Goal: Information Seeking & Learning: Understand process/instructions

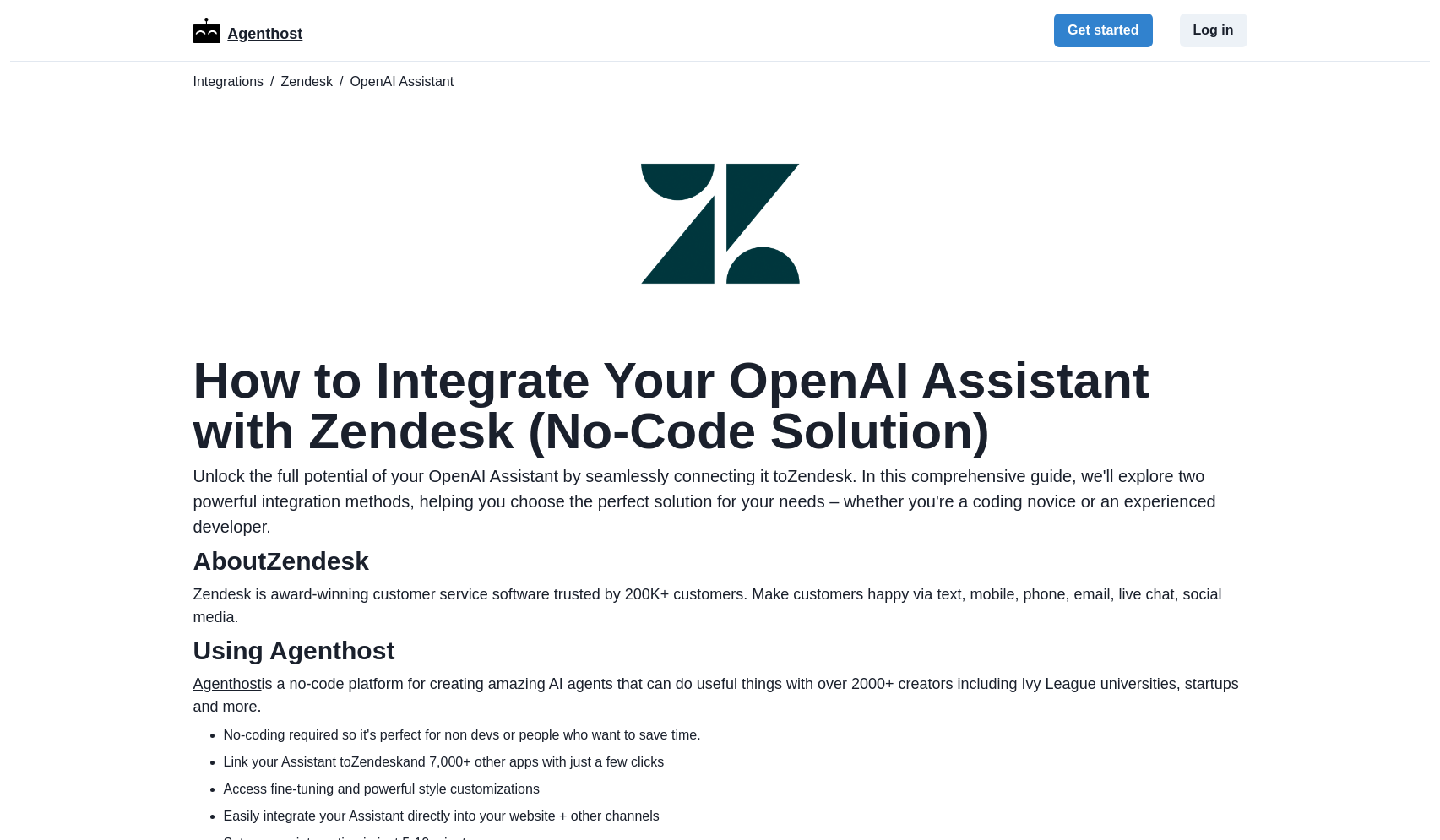
click at [264, 32] on p "Agenthost" at bounding box center [264, 30] width 75 height 29
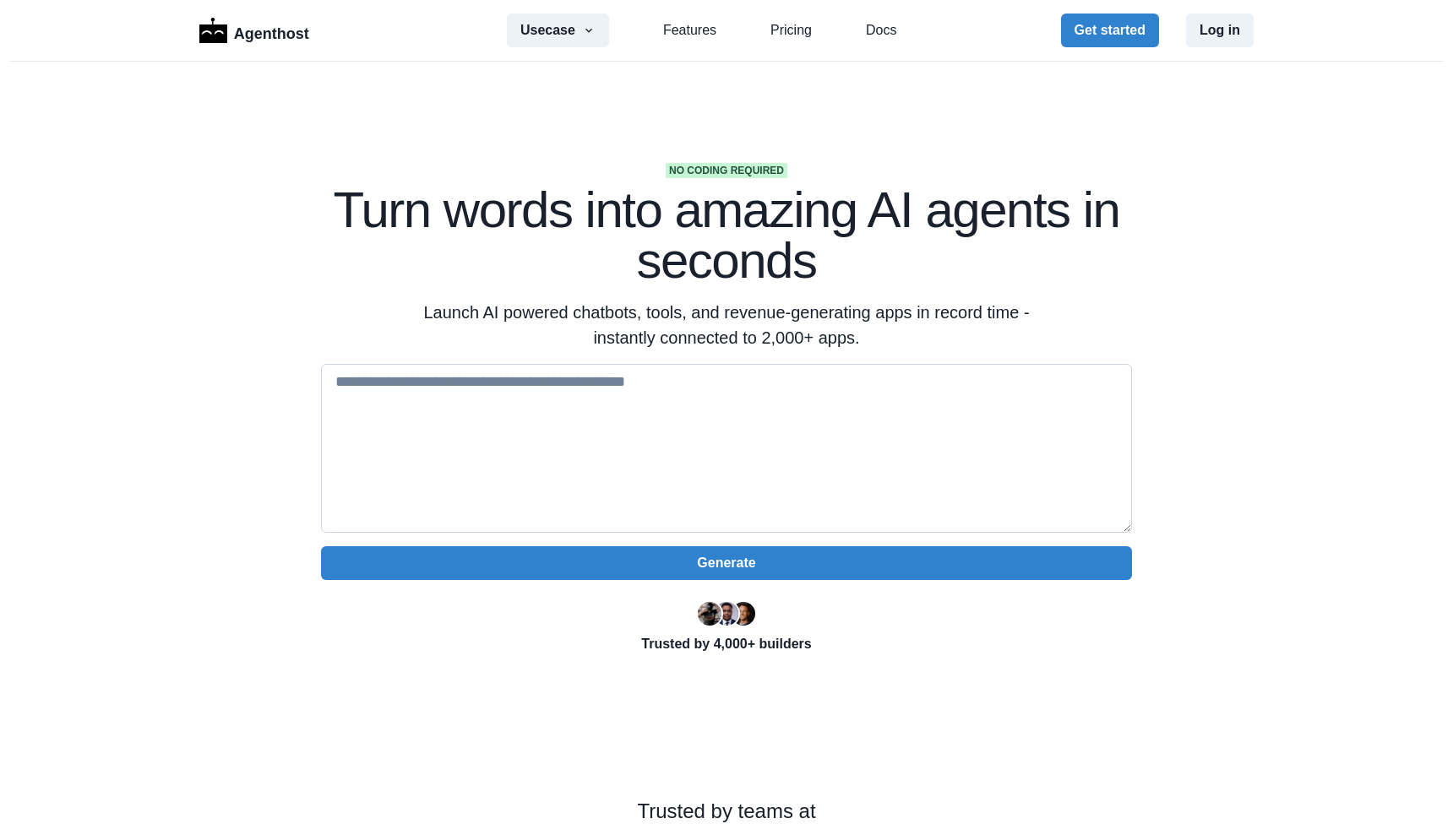
click at [595, 439] on textarea at bounding box center [726, 448] width 811 height 169
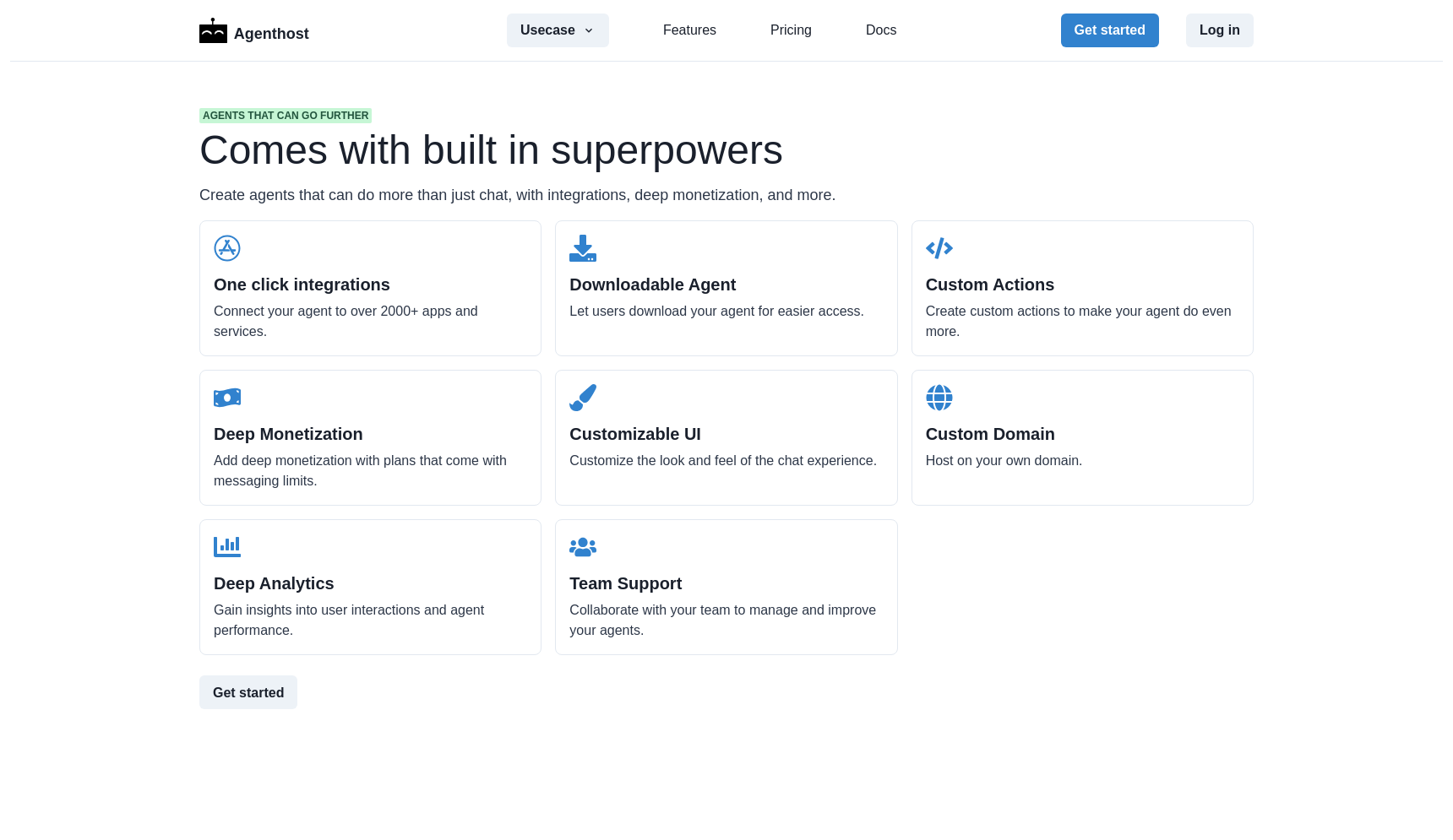
scroll to position [1633, 0]
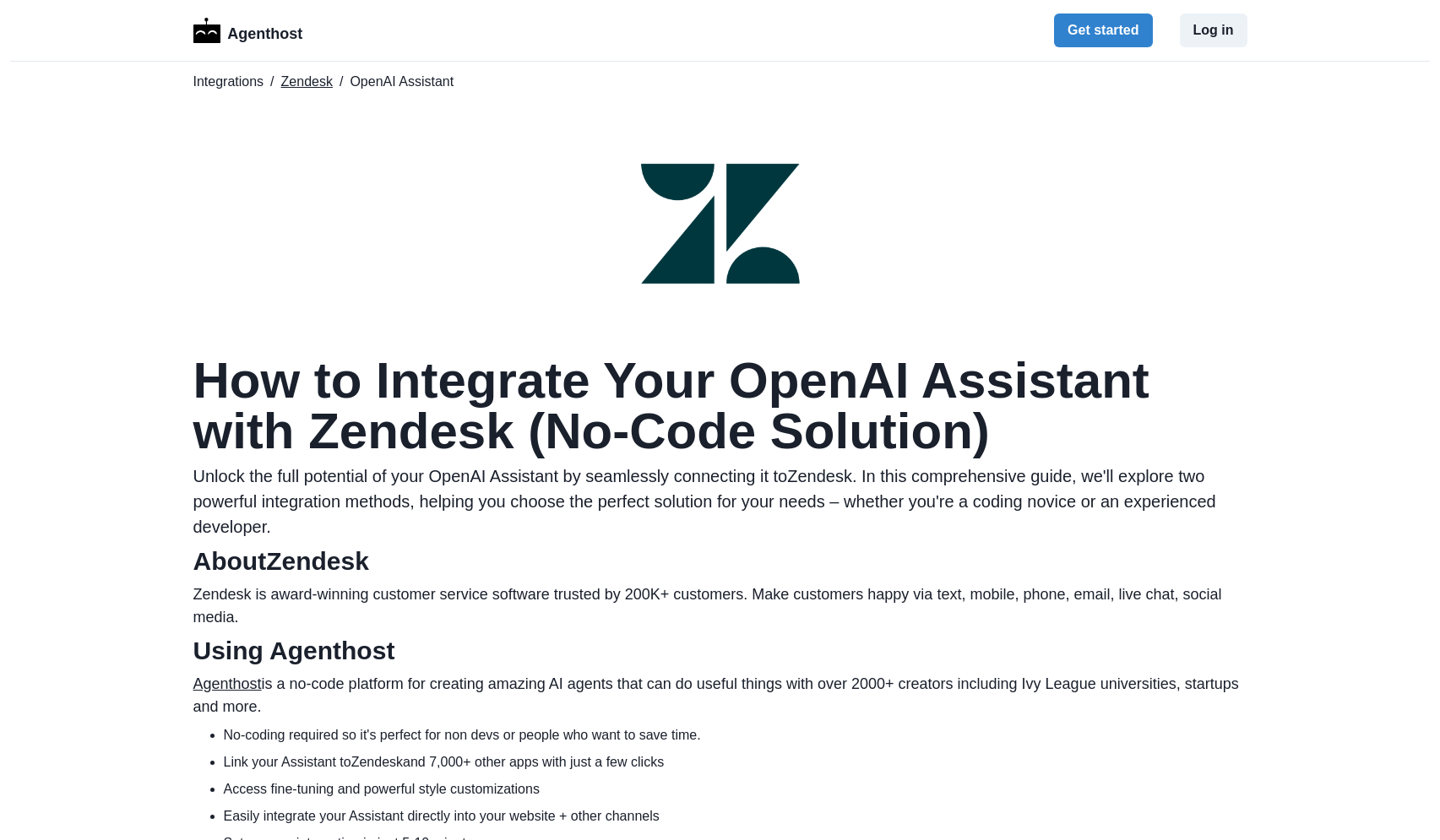
click at [311, 87] on link "Zendesk" at bounding box center [307, 81] width 51 height 20
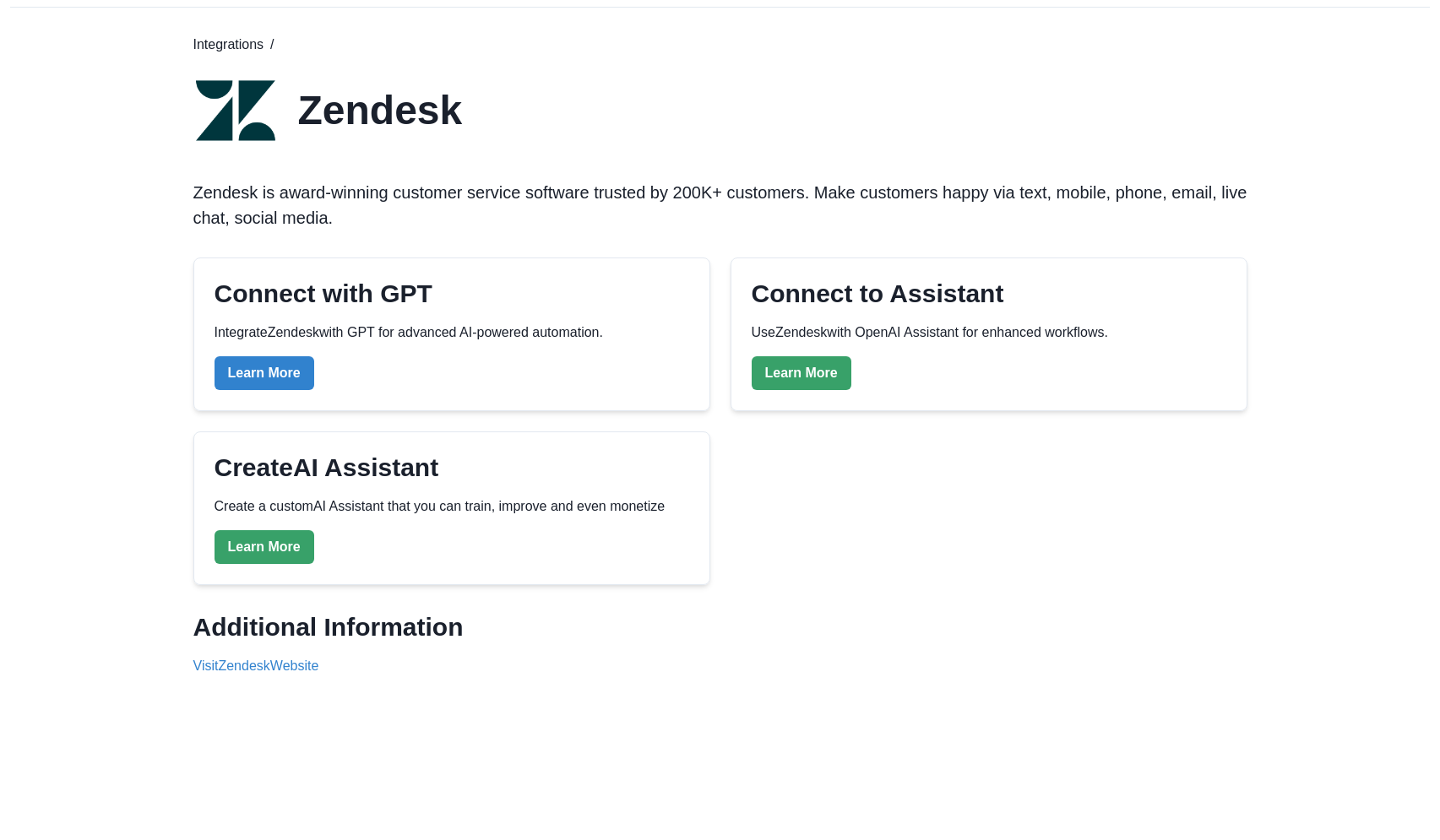
scroll to position [55, 0]
click at [800, 371] on link "Learn More" at bounding box center [801, 373] width 99 height 34
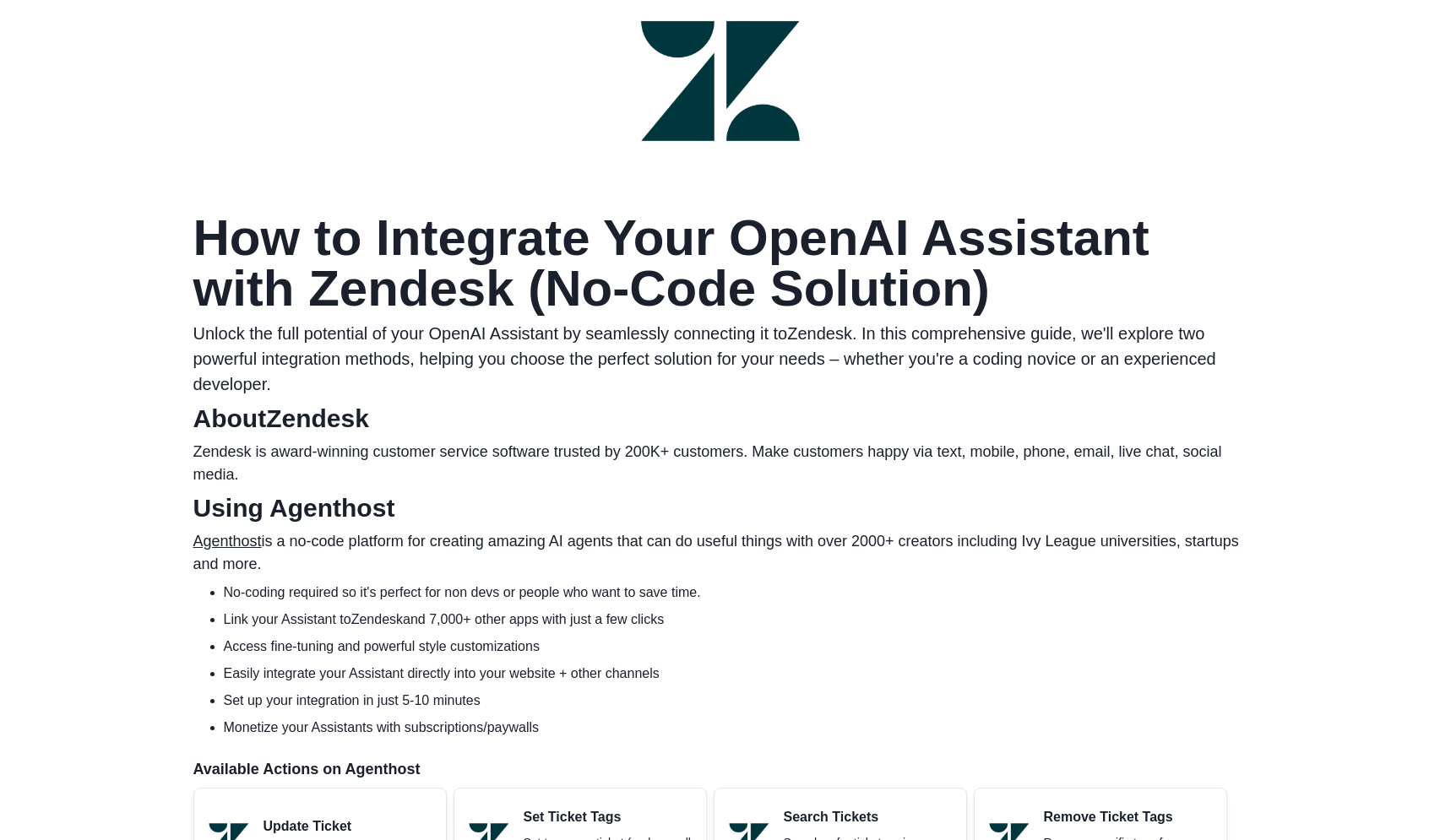
scroll to position [144, 0]
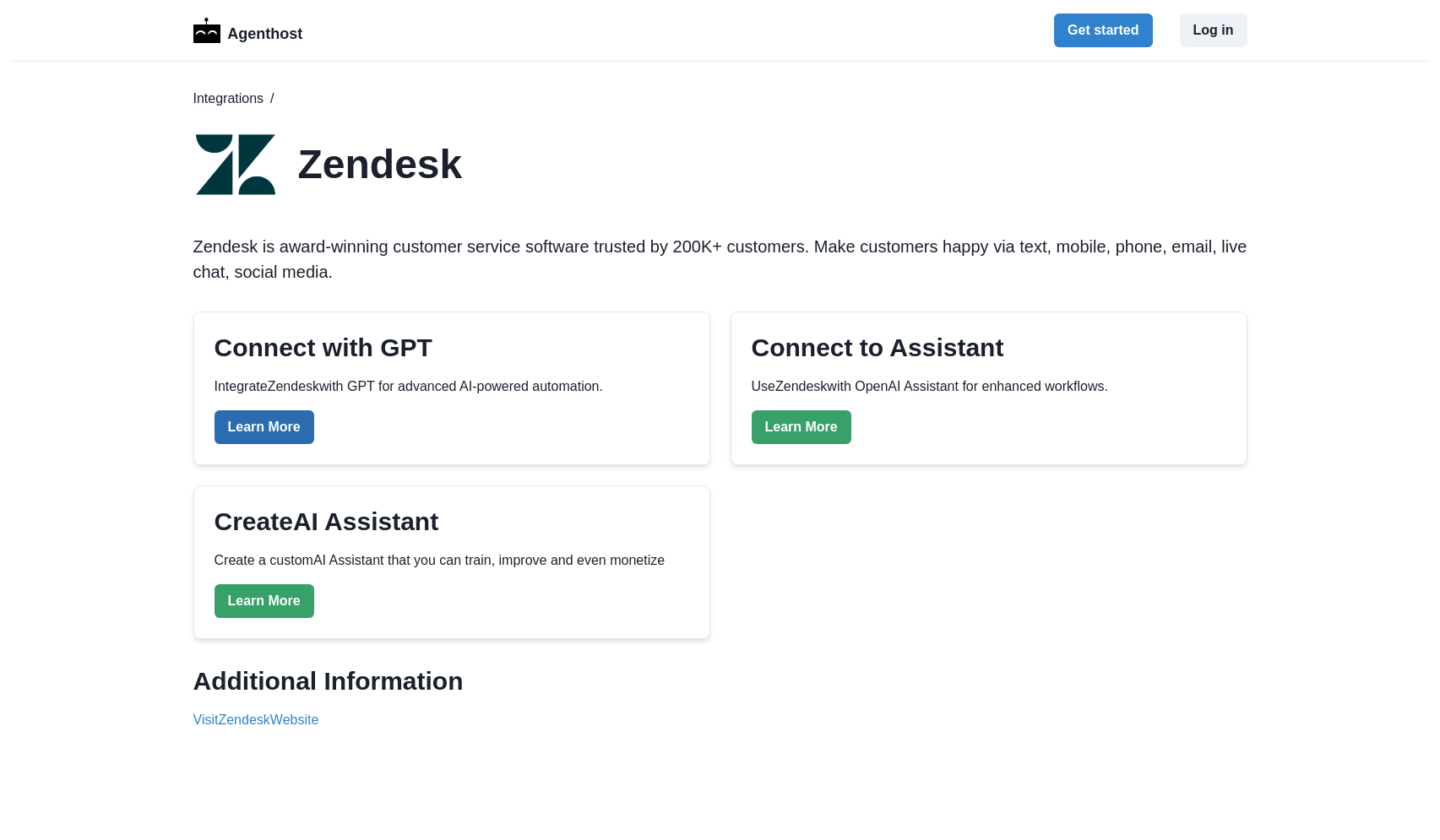
click at [288, 437] on link "Learn More" at bounding box center [264, 428] width 99 height 34
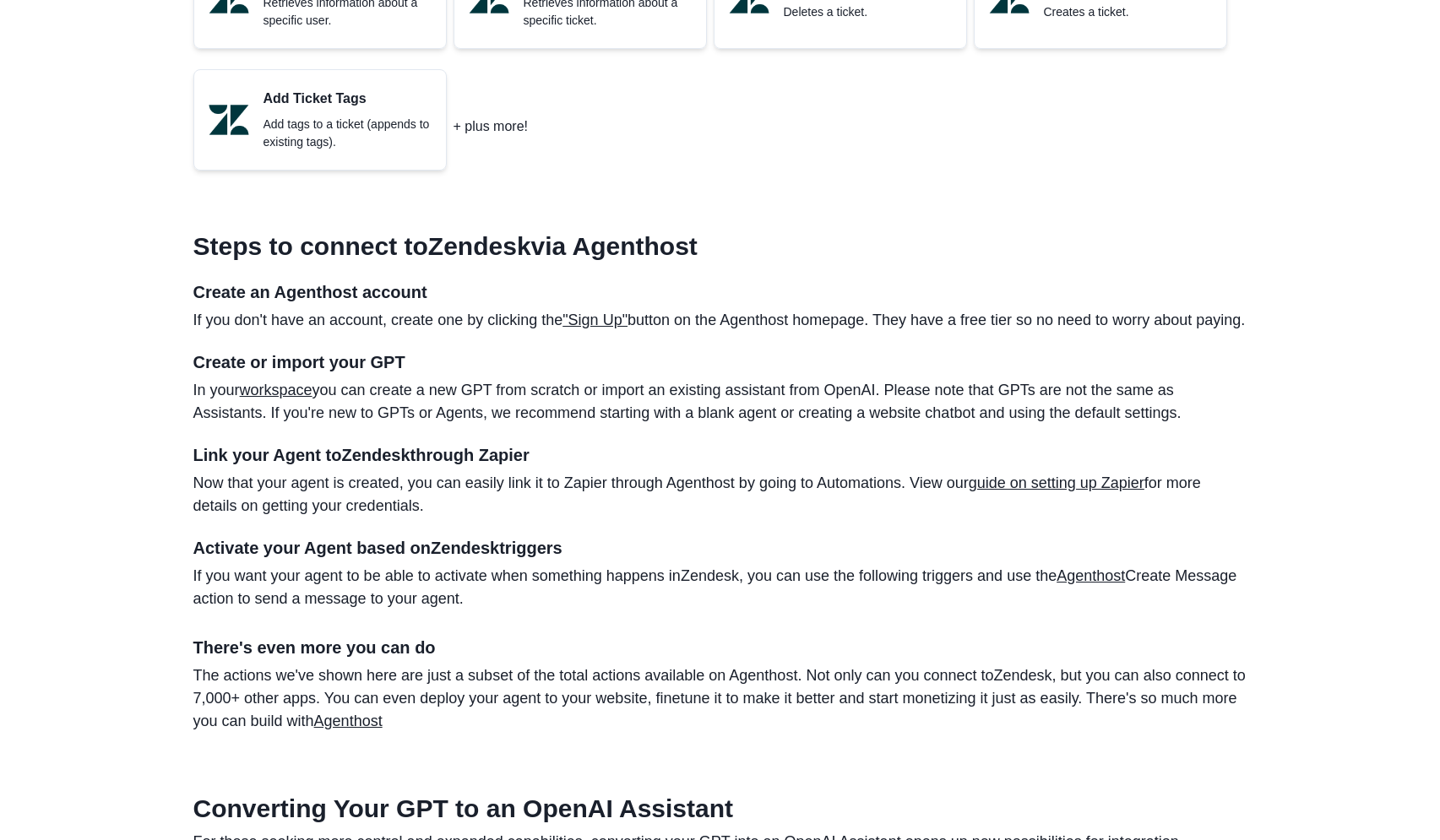
scroll to position [1255, 0]
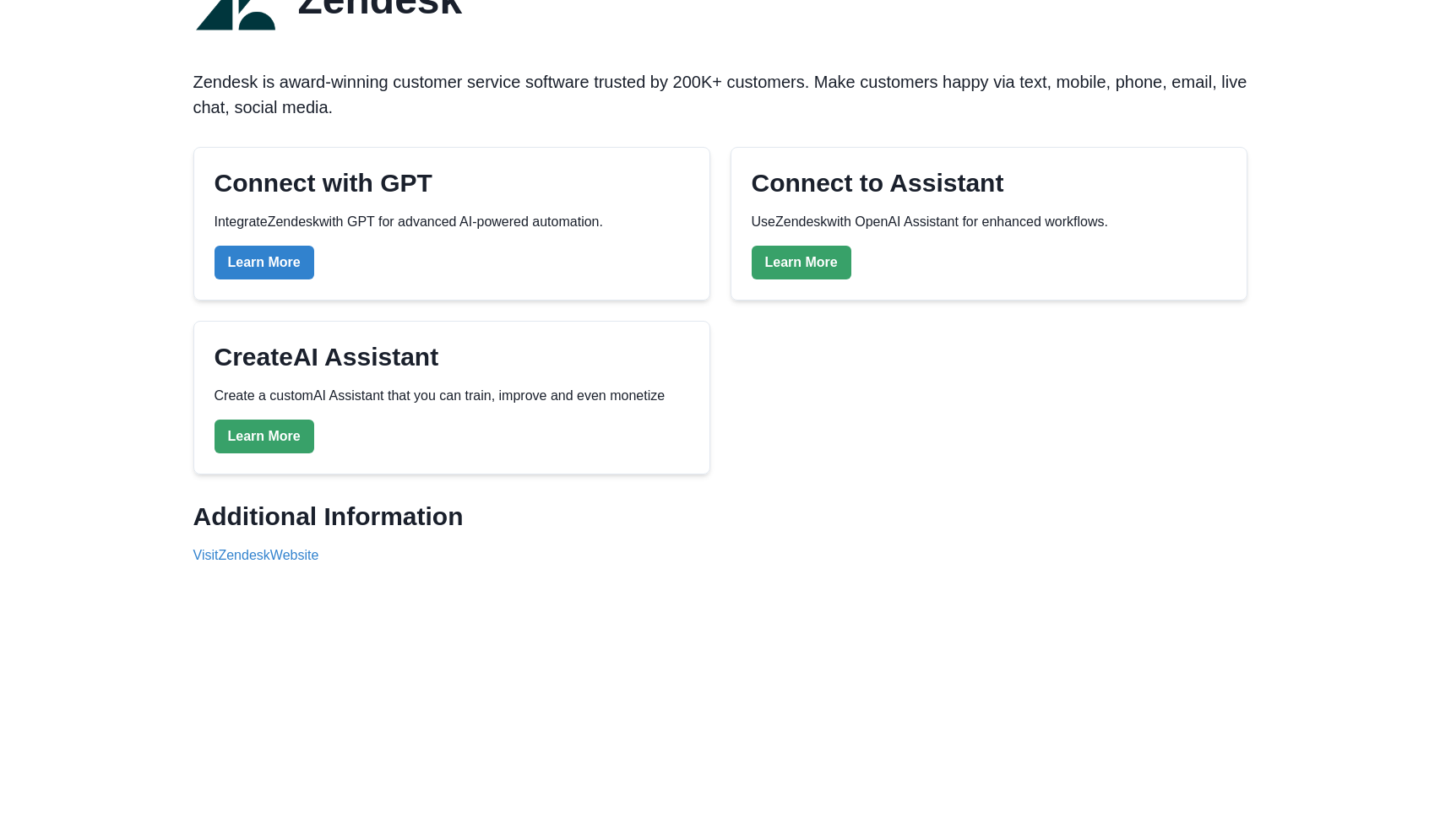
scroll to position [166, 0]
click at [272, 439] on link "Learn More" at bounding box center [264, 436] width 99 height 34
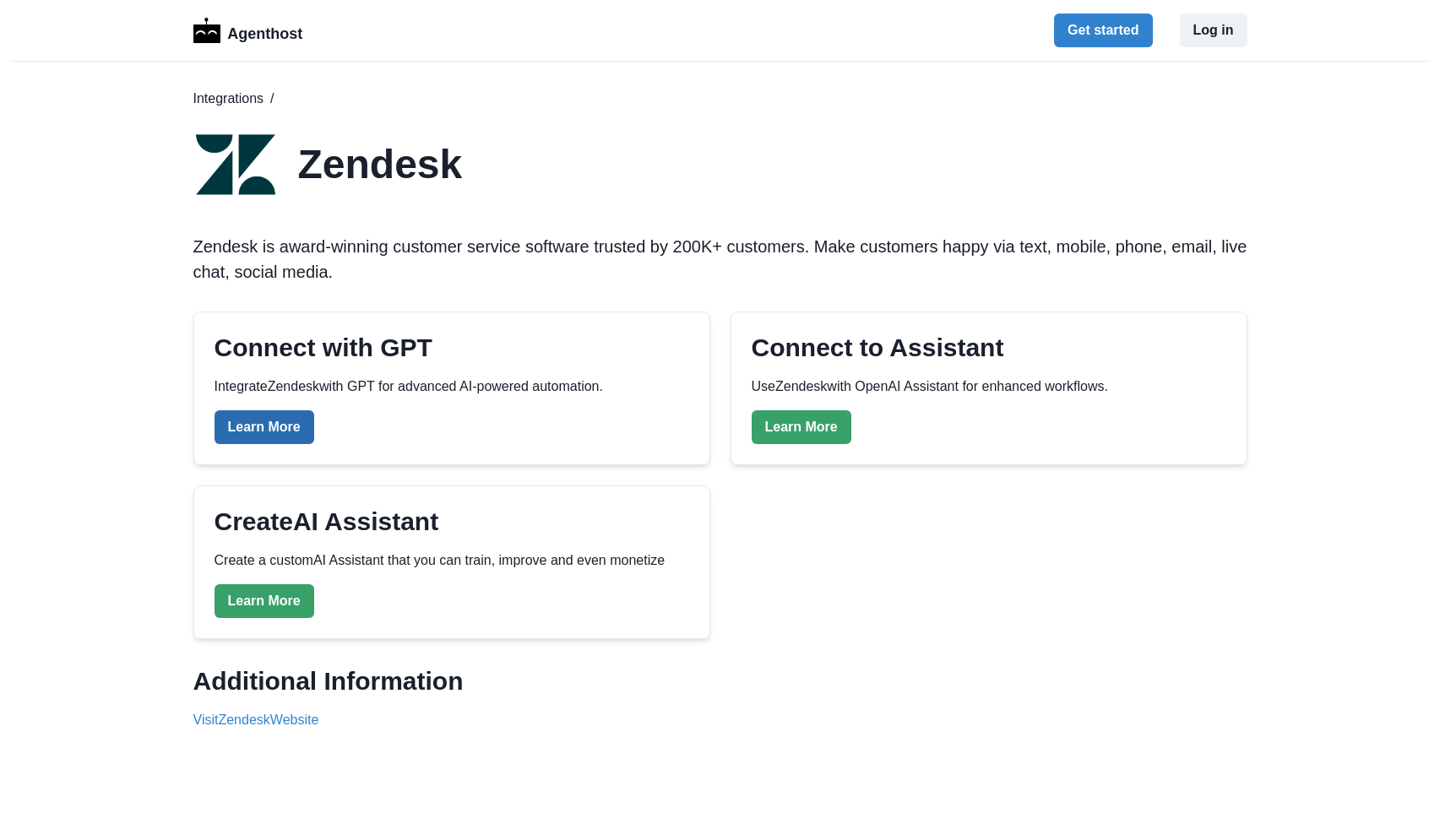
click at [278, 421] on link "Learn More" at bounding box center [264, 428] width 99 height 34
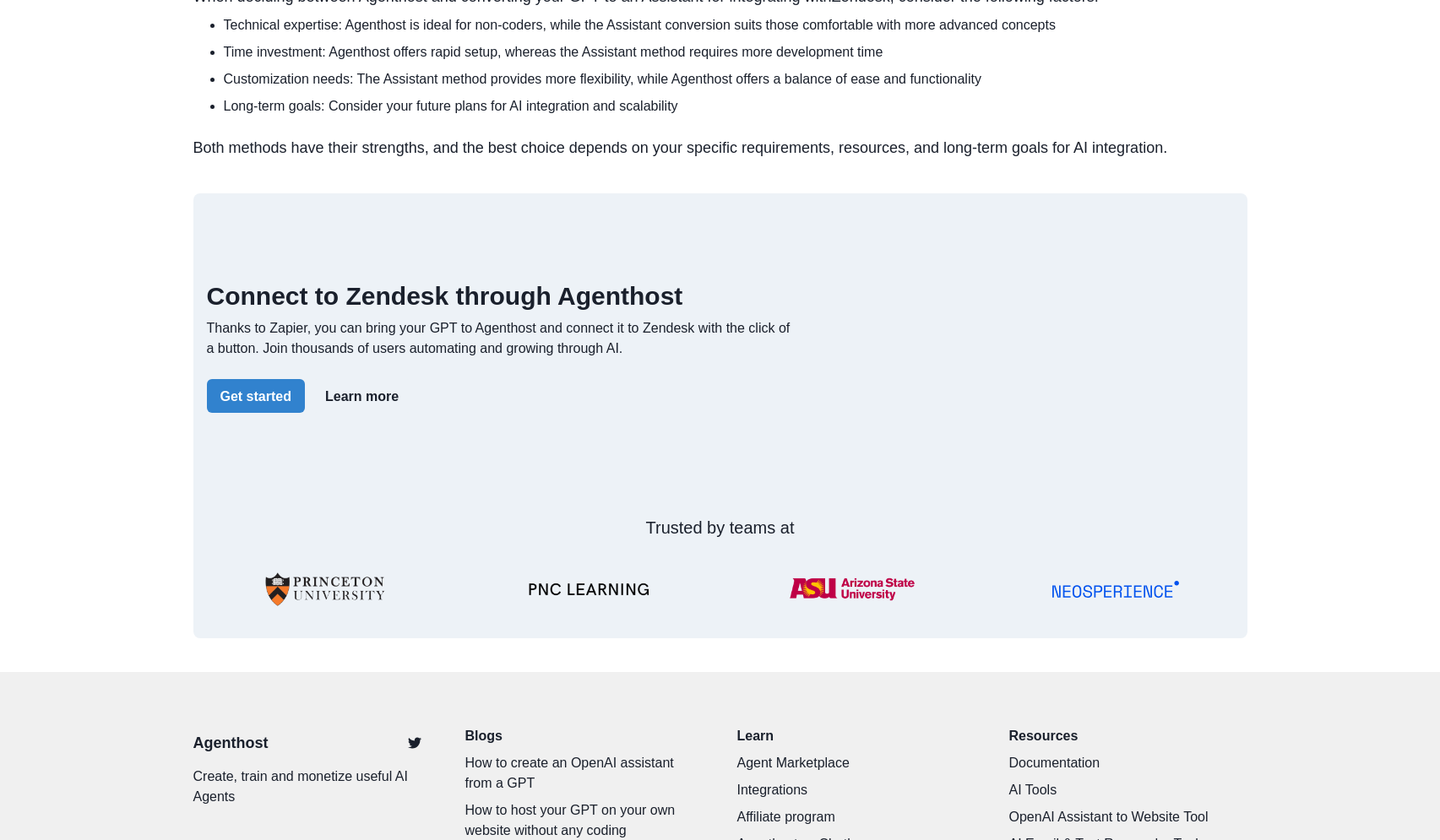
scroll to position [2607, 0]
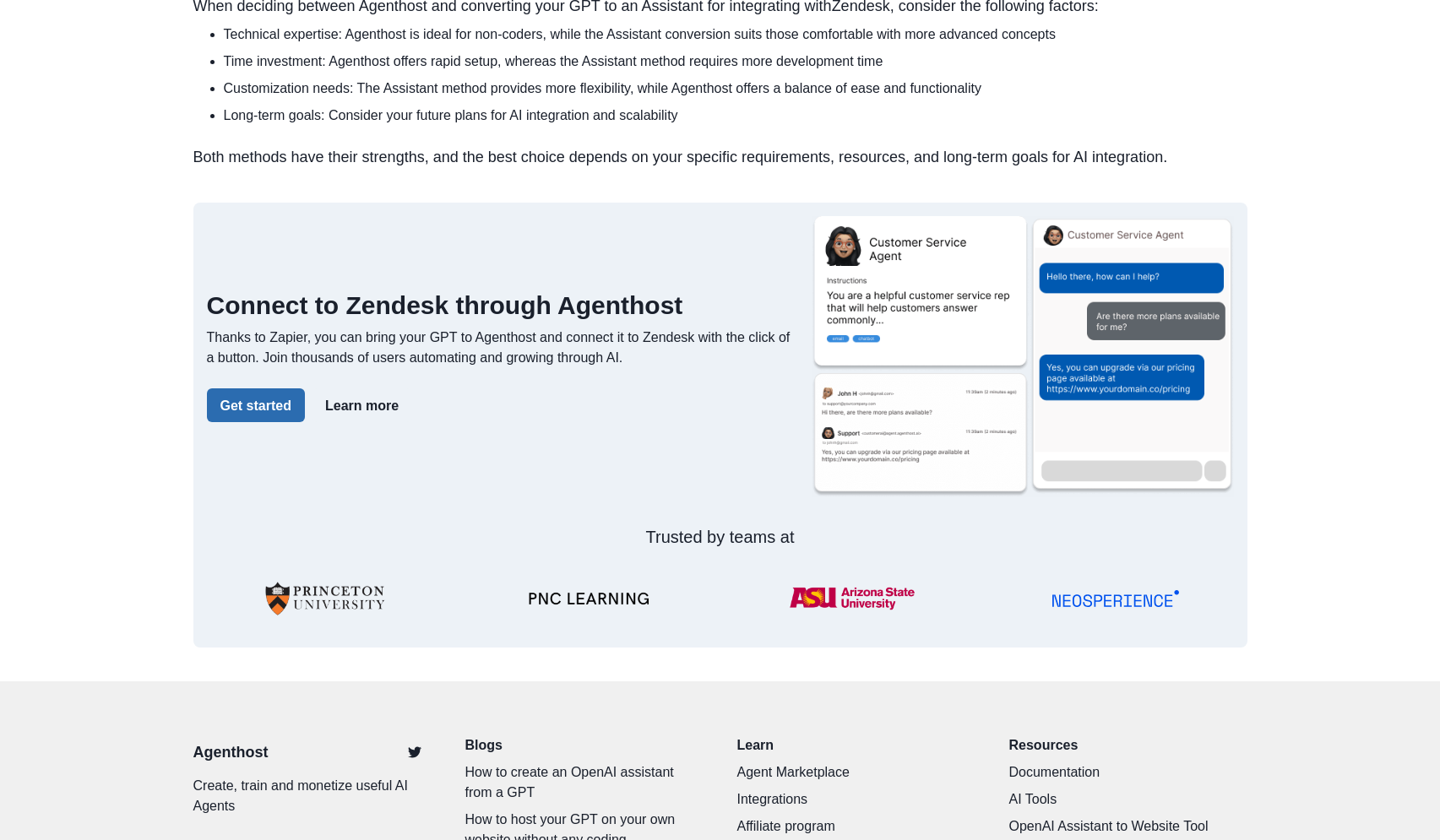
click at [276, 422] on button "Get started" at bounding box center [256, 406] width 98 height 34
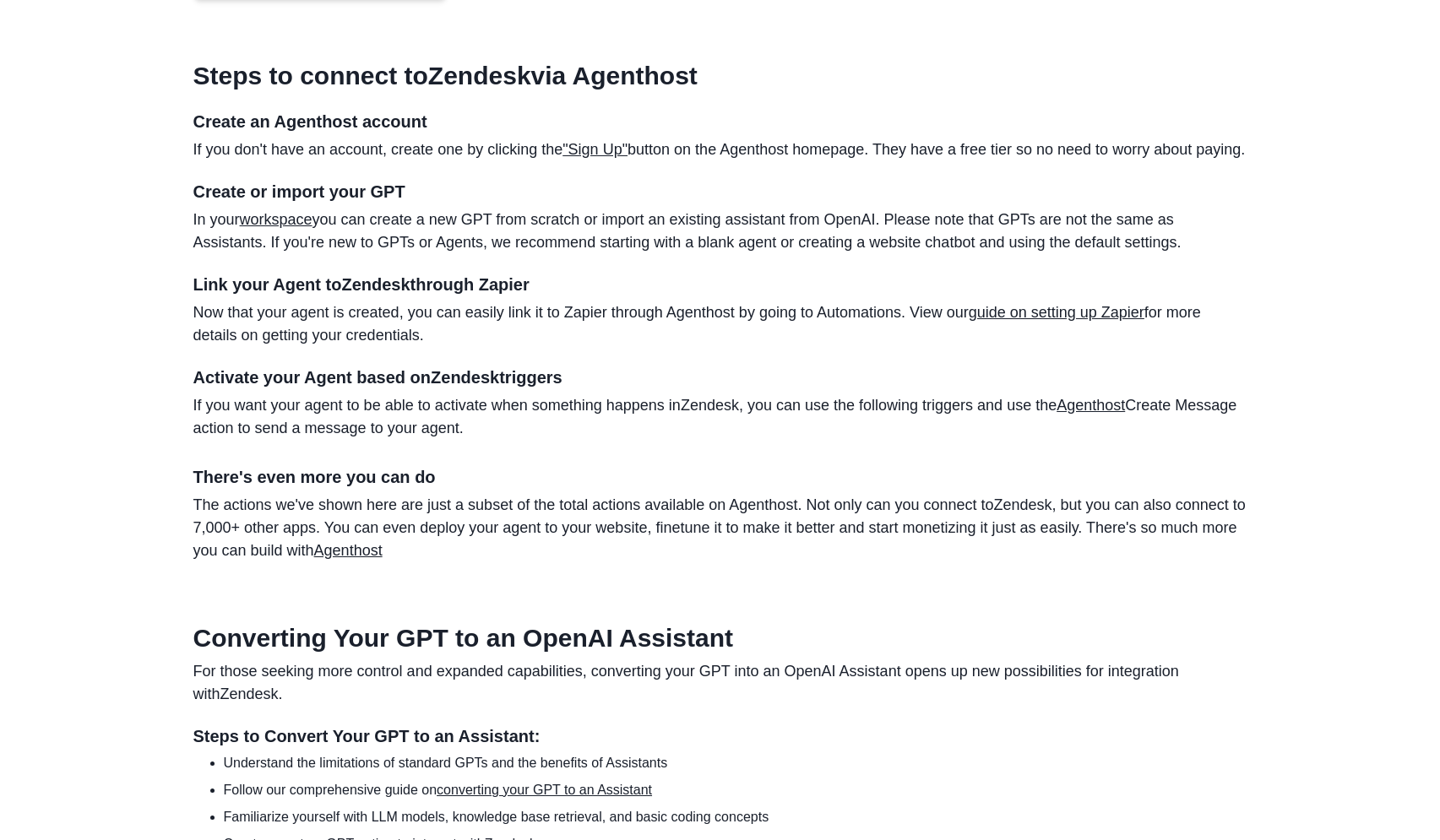
scroll to position [1402, 0]
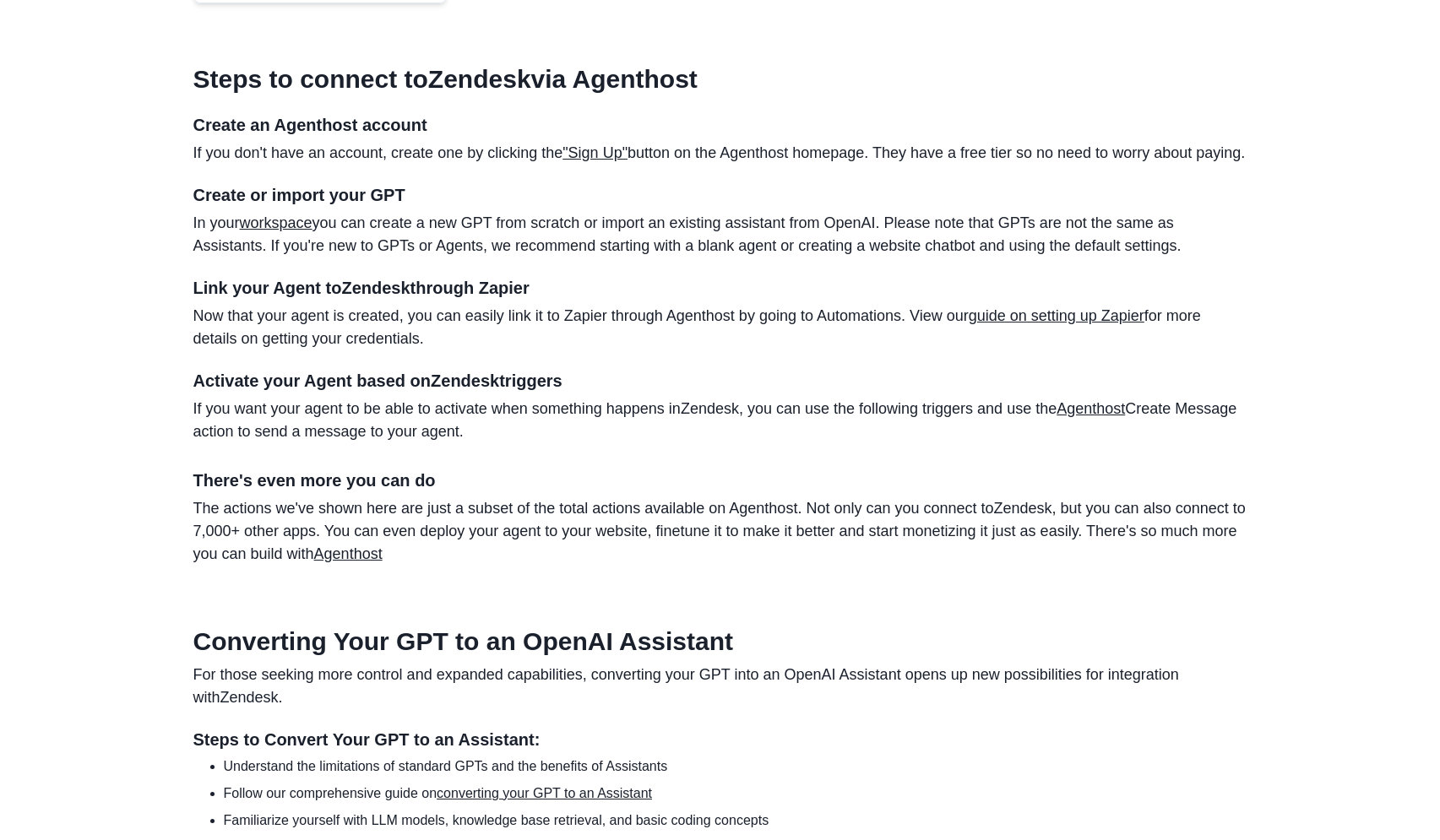
click at [504, 298] on h4 "Link your Agent to Zendesk through Zapier" at bounding box center [720, 288] width 1054 height 20
